Goal: Task Accomplishment & Management: Manage account settings

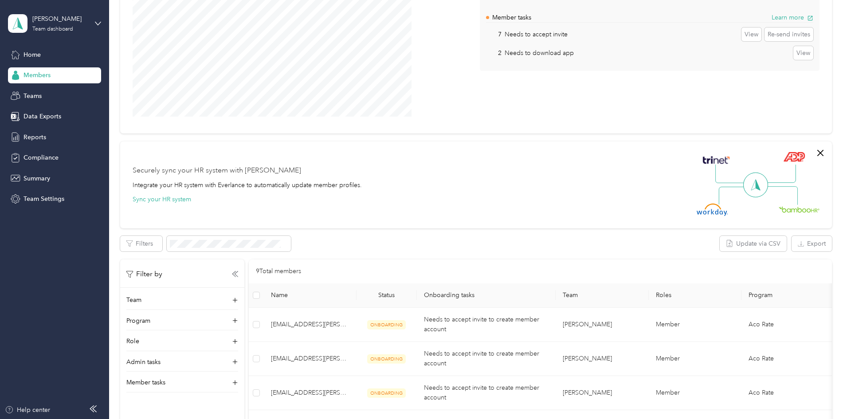
scroll to position [118, 0]
click at [55, 60] on div "Home" at bounding box center [54, 55] width 93 height 16
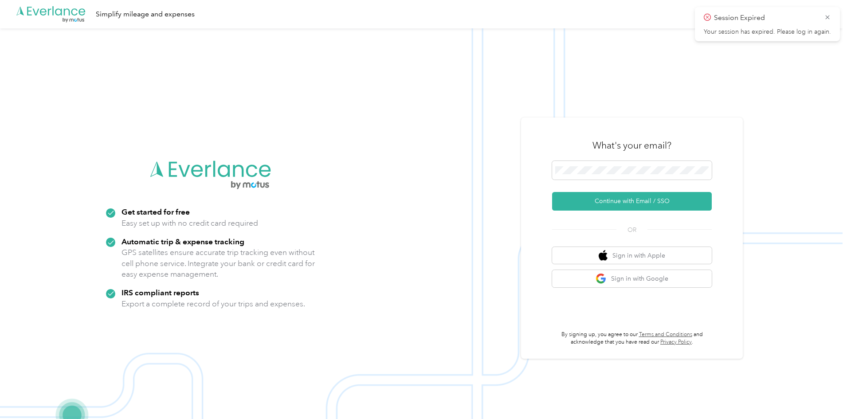
click at [52, 68] on img at bounding box center [421, 237] width 843 height 419
click at [621, 165] on span at bounding box center [632, 170] width 160 height 19
click at [617, 193] on button "Continue with Email / SSO" at bounding box center [632, 201] width 160 height 19
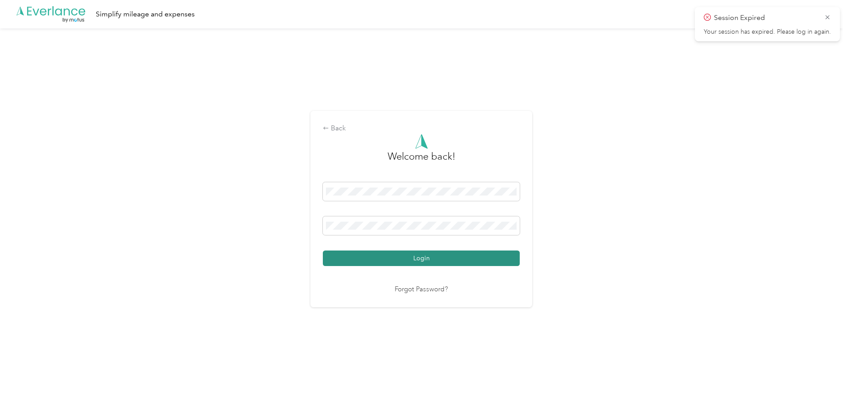
click at [464, 257] on button "Login" at bounding box center [421, 259] width 197 height 16
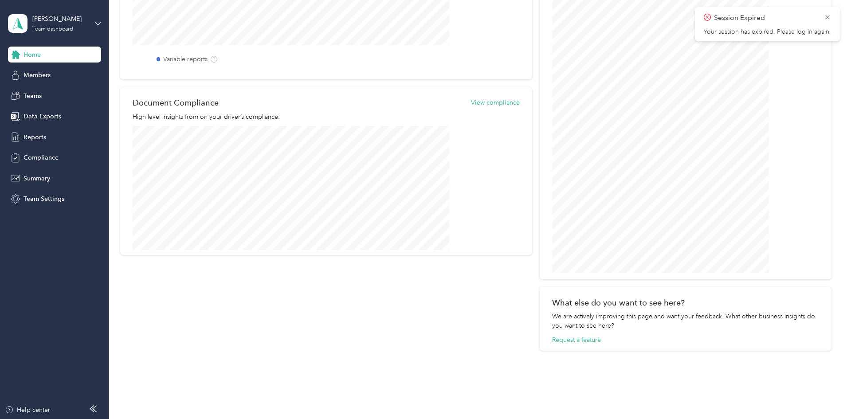
scroll to position [376, 0]
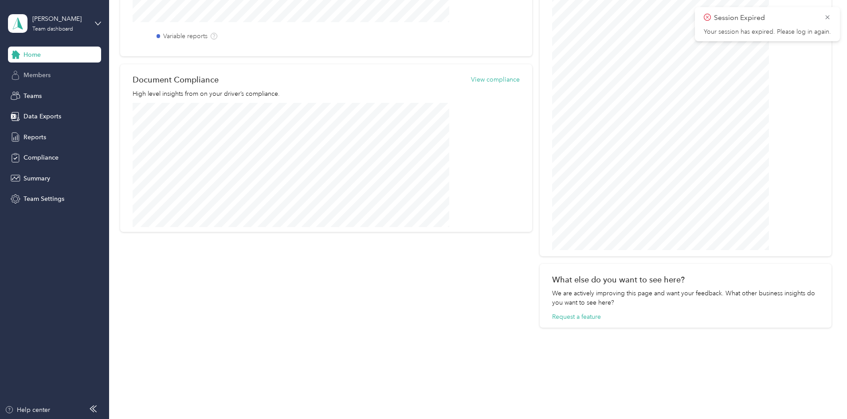
click at [39, 76] on span "Members" at bounding box center [37, 75] width 27 height 9
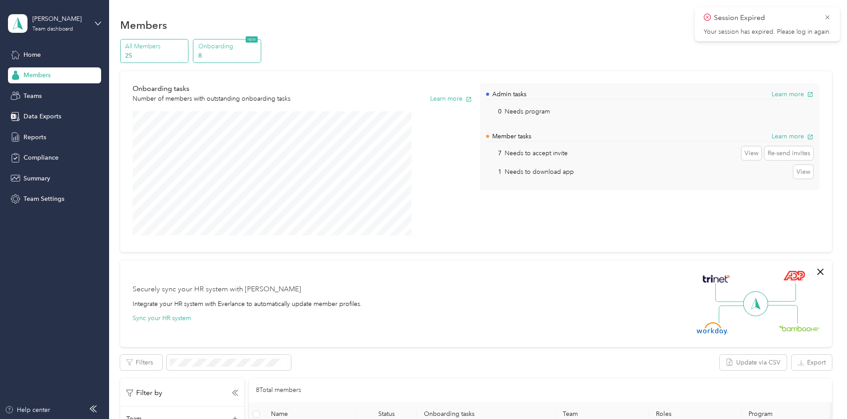
click at [185, 51] on p "25" at bounding box center [155, 55] width 60 height 9
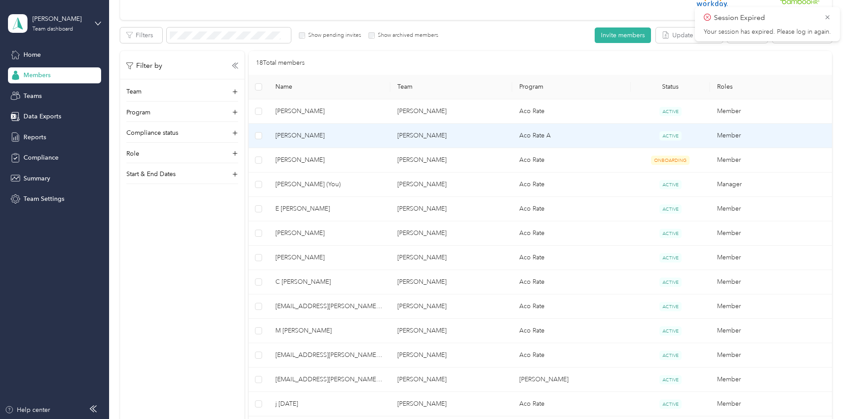
scroll to position [142, 0]
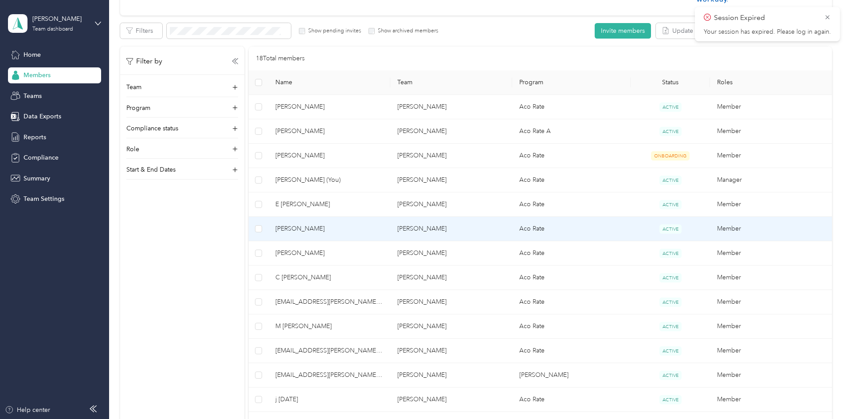
click at [352, 231] on span "[PERSON_NAME]" at bounding box center [330, 229] width 108 height 10
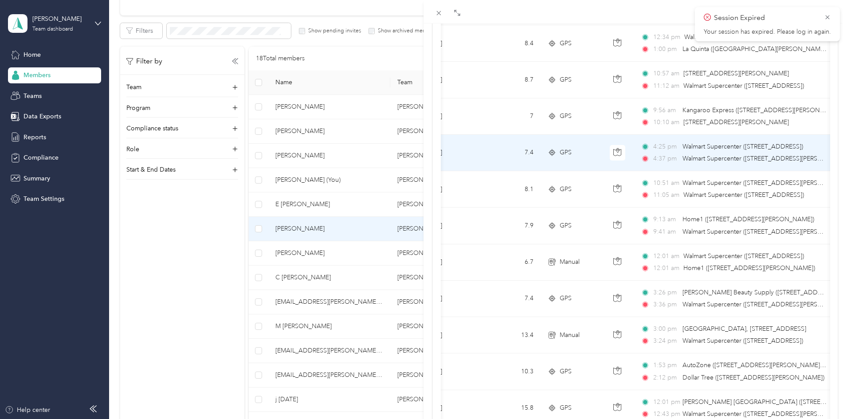
scroll to position [0, 25]
